Goal: Information Seeking & Learning: Learn about a topic

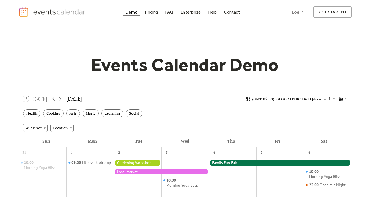
click at [131, 13] on div "Demo" at bounding box center [131, 12] width 12 height 3
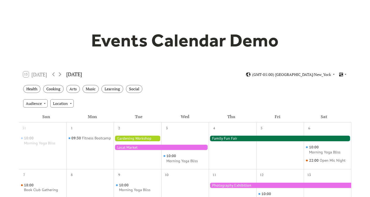
scroll to position [28, 0]
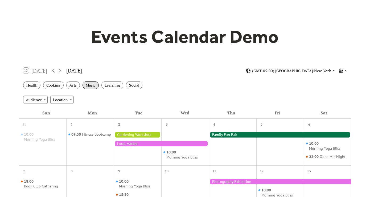
click at [90, 86] on div "Music" at bounding box center [90, 85] width 16 height 8
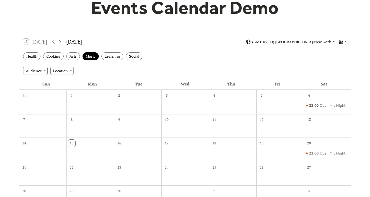
scroll to position [82, 0]
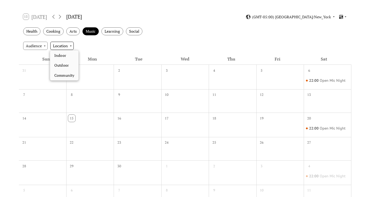
click at [68, 47] on div "Location" at bounding box center [61, 46] width 23 height 8
click at [98, 44] on div "Audience Location" at bounding box center [185, 46] width 332 height 14
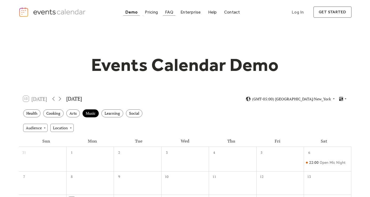
click at [171, 11] on div "FAQ" at bounding box center [169, 12] width 8 height 3
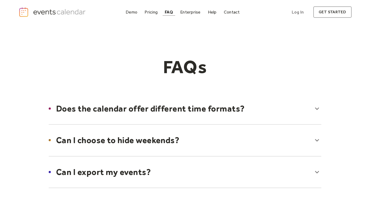
click at [186, 114] on div at bounding box center [184, 109] width 283 height 32
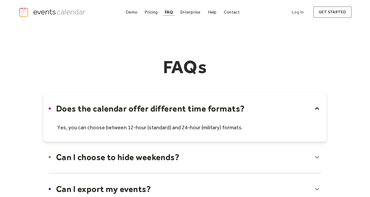
click at [186, 114] on div at bounding box center [184, 117] width 283 height 49
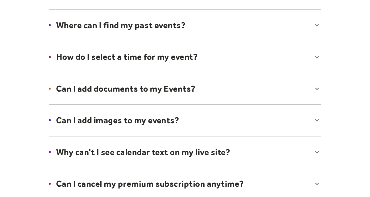
scroll to position [180, 0]
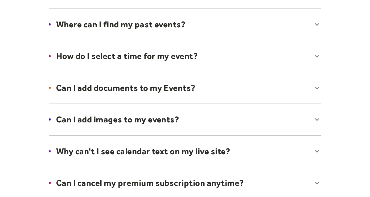
click at [170, 116] on div at bounding box center [184, 119] width 283 height 32
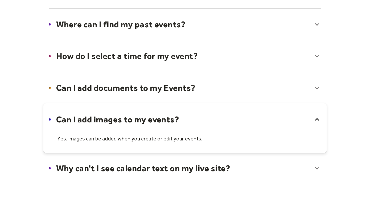
click at [170, 116] on div at bounding box center [184, 127] width 283 height 49
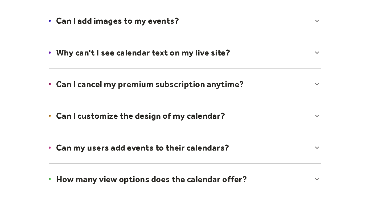
scroll to position [290, 0]
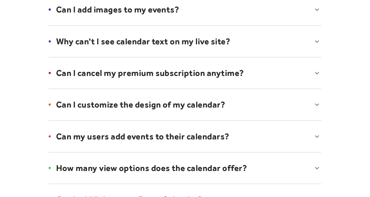
click at [173, 104] on div at bounding box center [184, 105] width 283 height 32
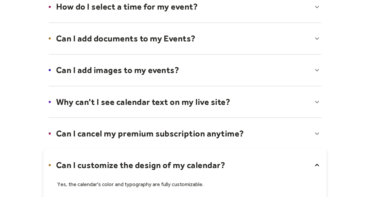
scroll to position [0, 0]
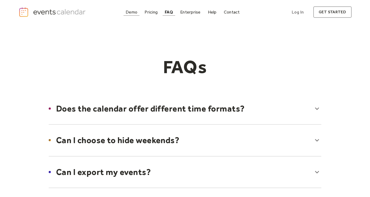
click at [131, 11] on div "Demo" at bounding box center [132, 12] width 12 height 3
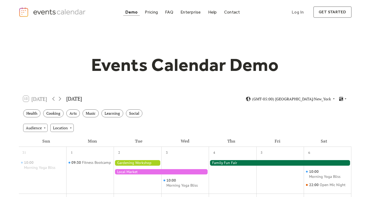
click at [132, 162] on div at bounding box center [137, 162] width 47 height 5
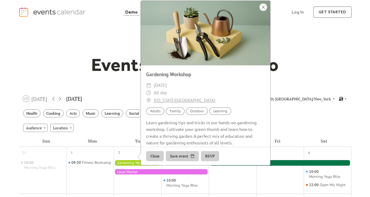
click at [263, 11] on div at bounding box center [262, 6] width 7 height 7
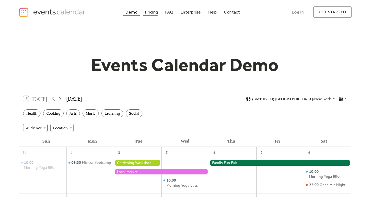
click at [150, 12] on div "Pricing" at bounding box center [151, 12] width 13 height 3
